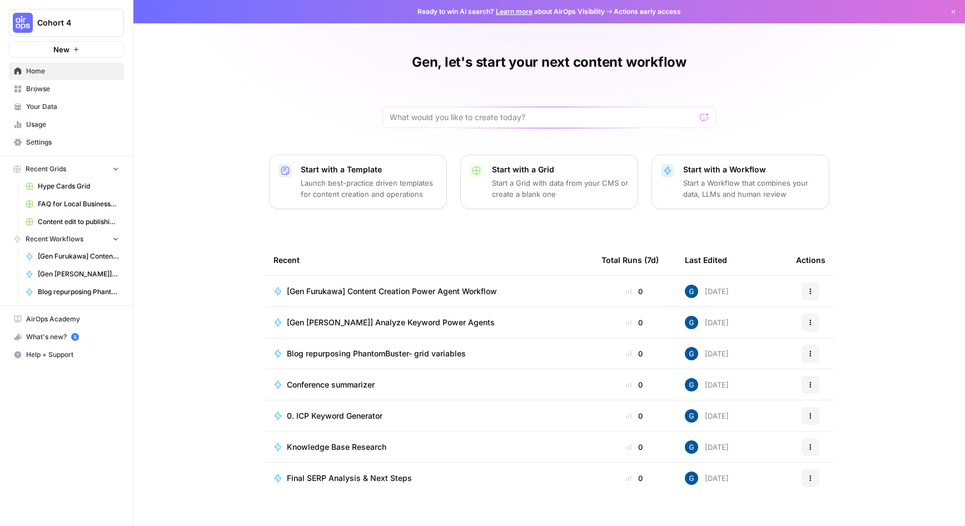
click at [38, 104] on span "Your Data" at bounding box center [72, 107] width 93 height 10
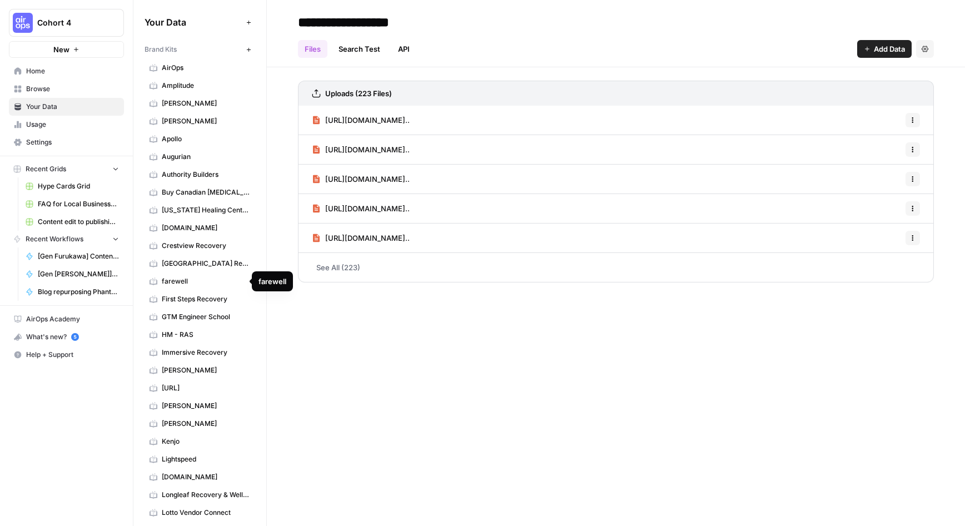
click at [187, 257] on link "[GEOGRAPHIC_DATA] Recovery" at bounding box center [200, 264] width 111 height 18
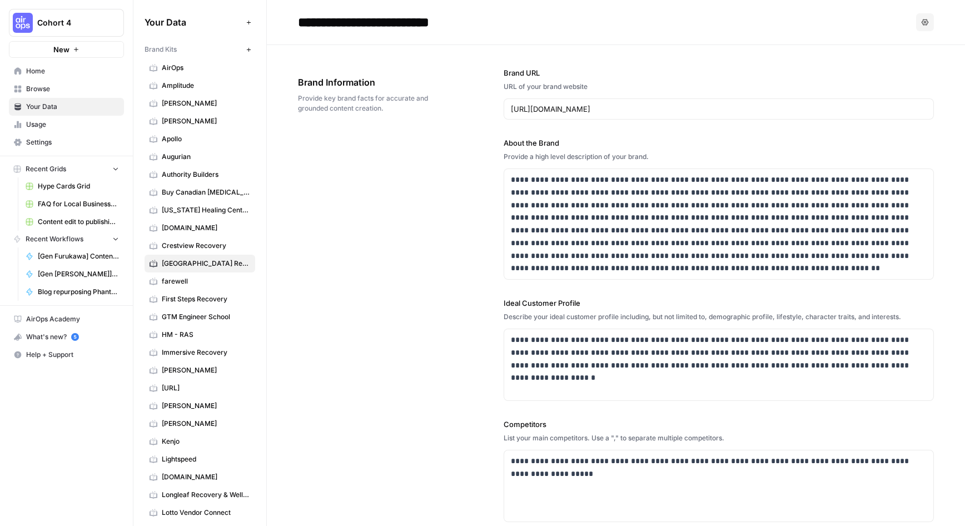
click at [175, 230] on span "[DOMAIN_NAME]" at bounding box center [206, 228] width 88 height 10
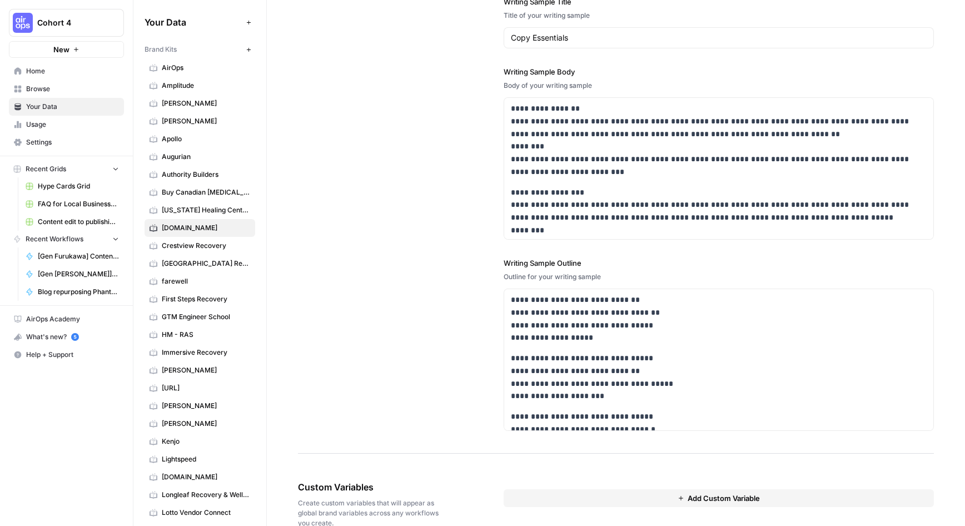
scroll to position [1704, 0]
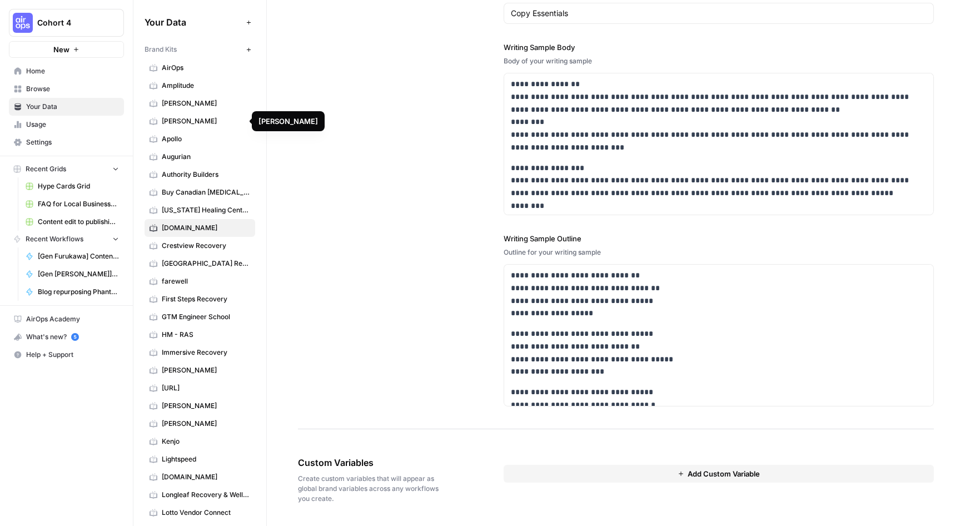
click at [185, 120] on span "[PERSON_NAME]" at bounding box center [206, 121] width 88 height 10
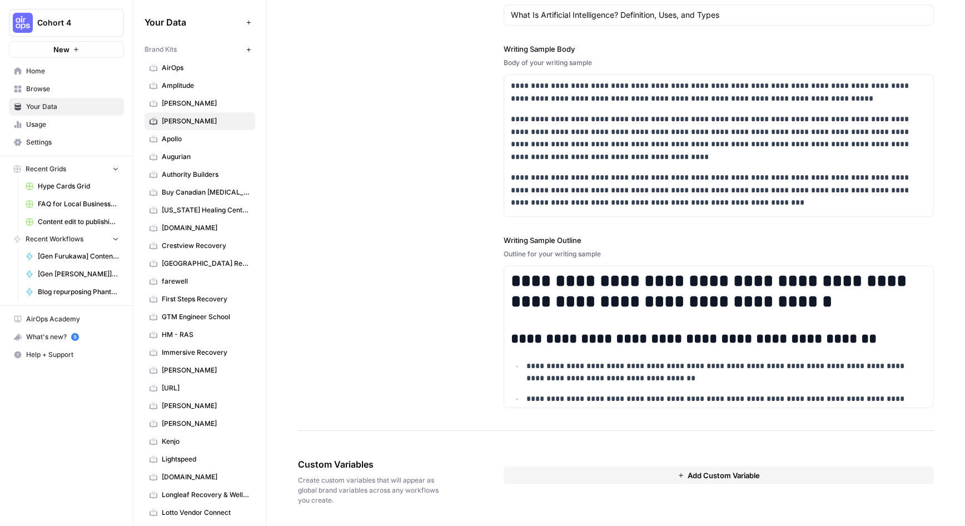
scroll to position [1380, 0]
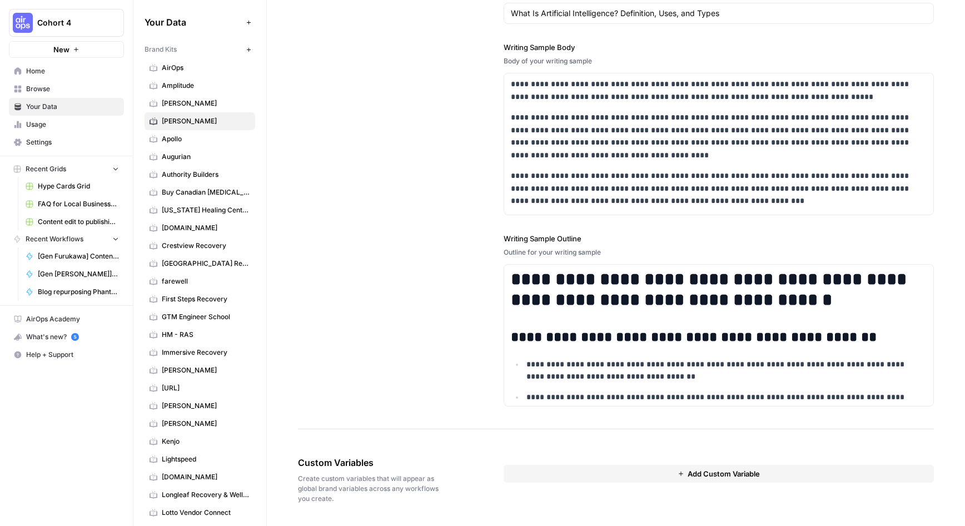
click at [160, 105] on link "[PERSON_NAME]" at bounding box center [200, 103] width 111 height 18
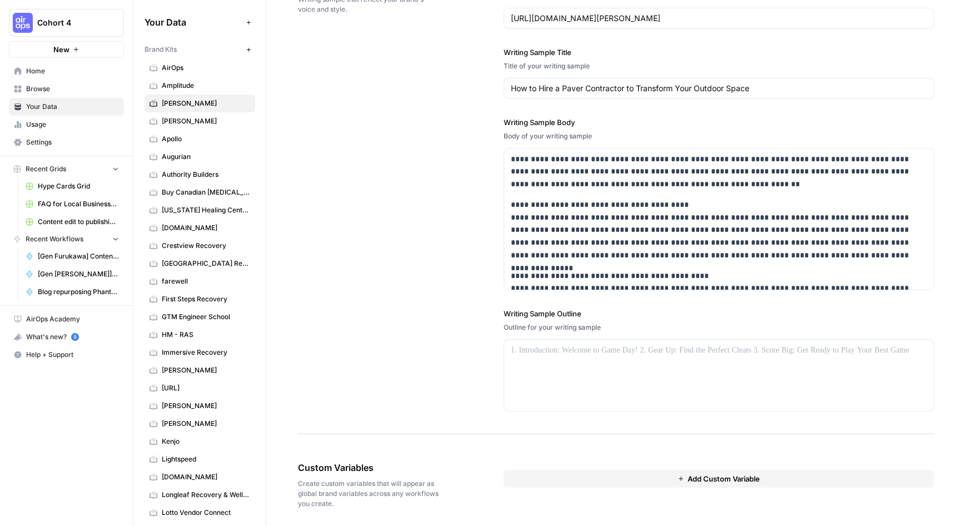
scroll to position [1368, 0]
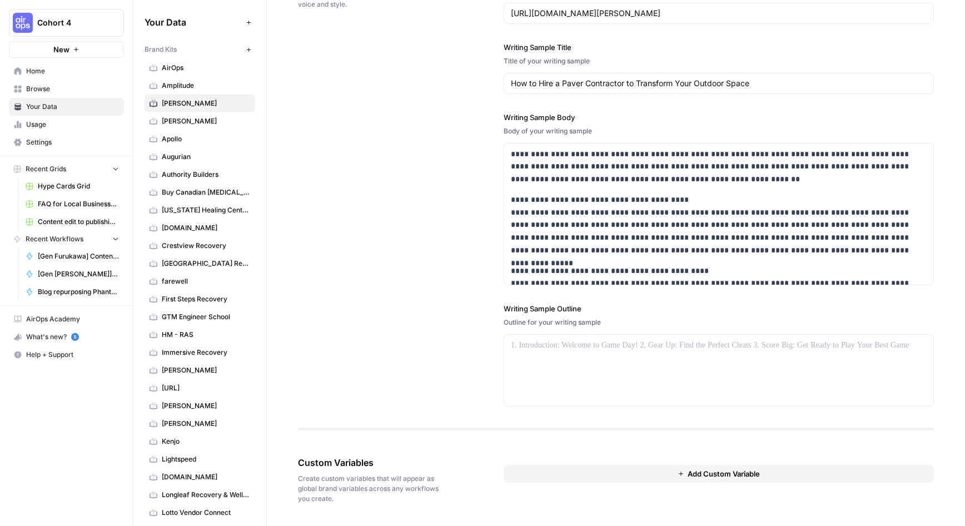
click at [165, 67] on span "AirOps" at bounding box center [206, 68] width 88 height 10
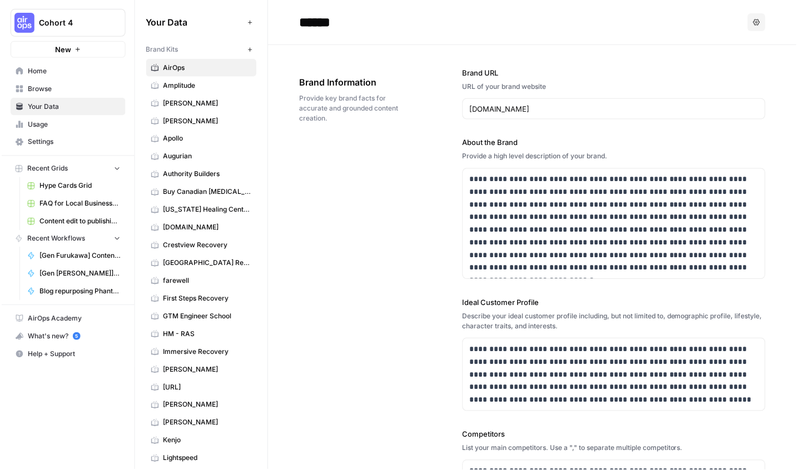
scroll to position [302, 0]
click at [306, 216] on div "**********" at bounding box center [533, 374] width 470 height 658
